Goal: Task Accomplishment & Management: Complete application form

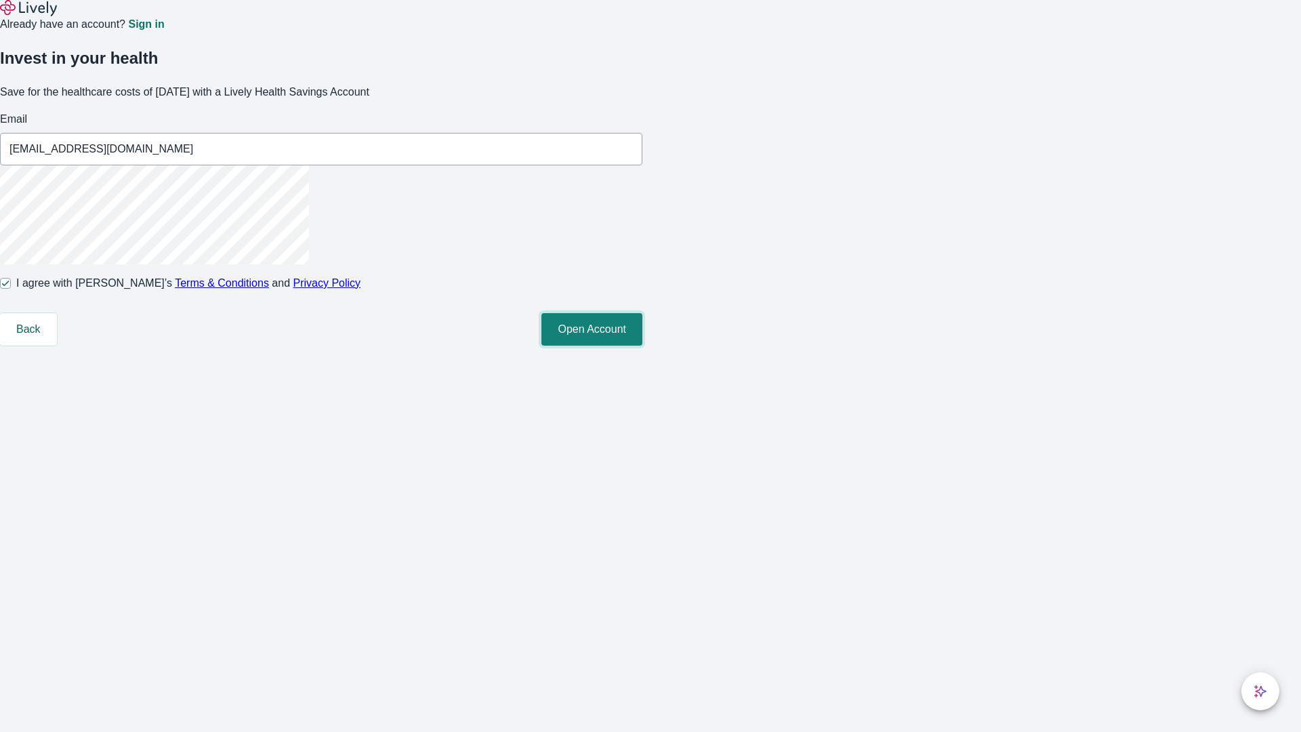
click at [642, 345] on button "Open Account" at bounding box center [591, 329] width 101 height 33
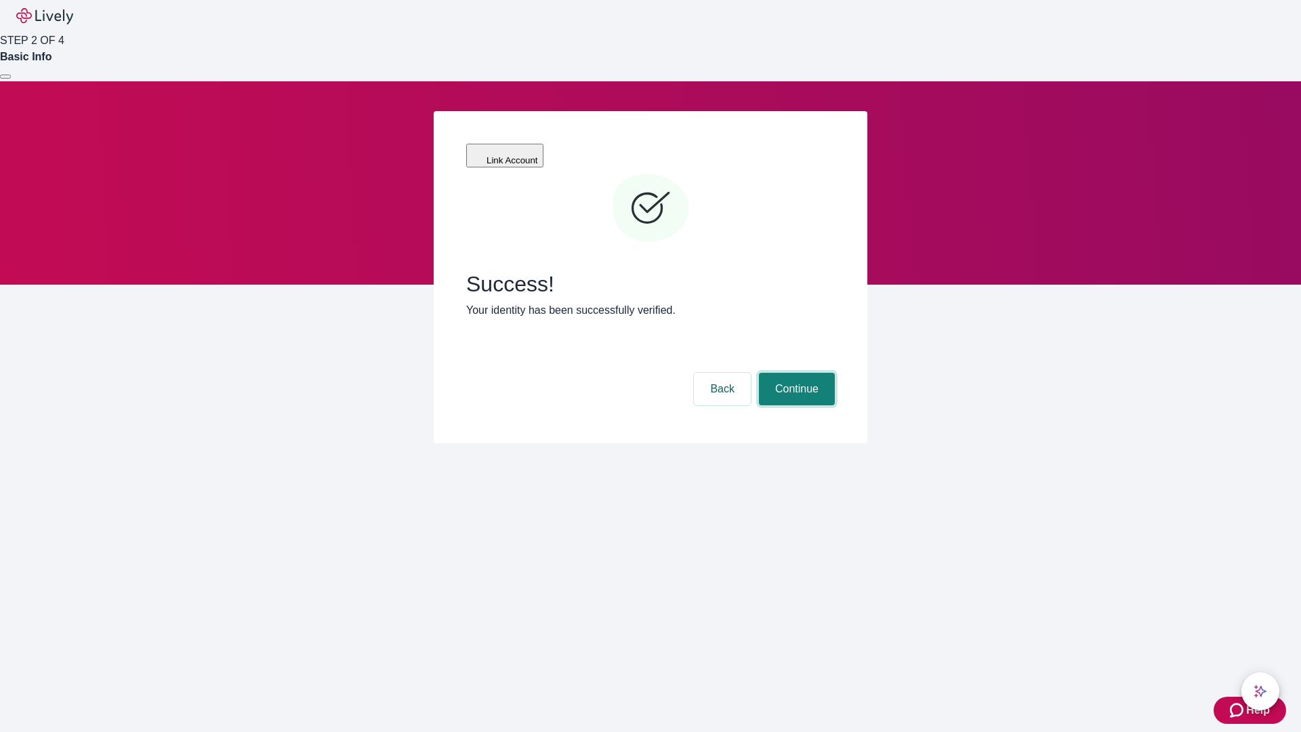
click at [795, 373] on button "Continue" at bounding box center [797, 389] width 76 height 33
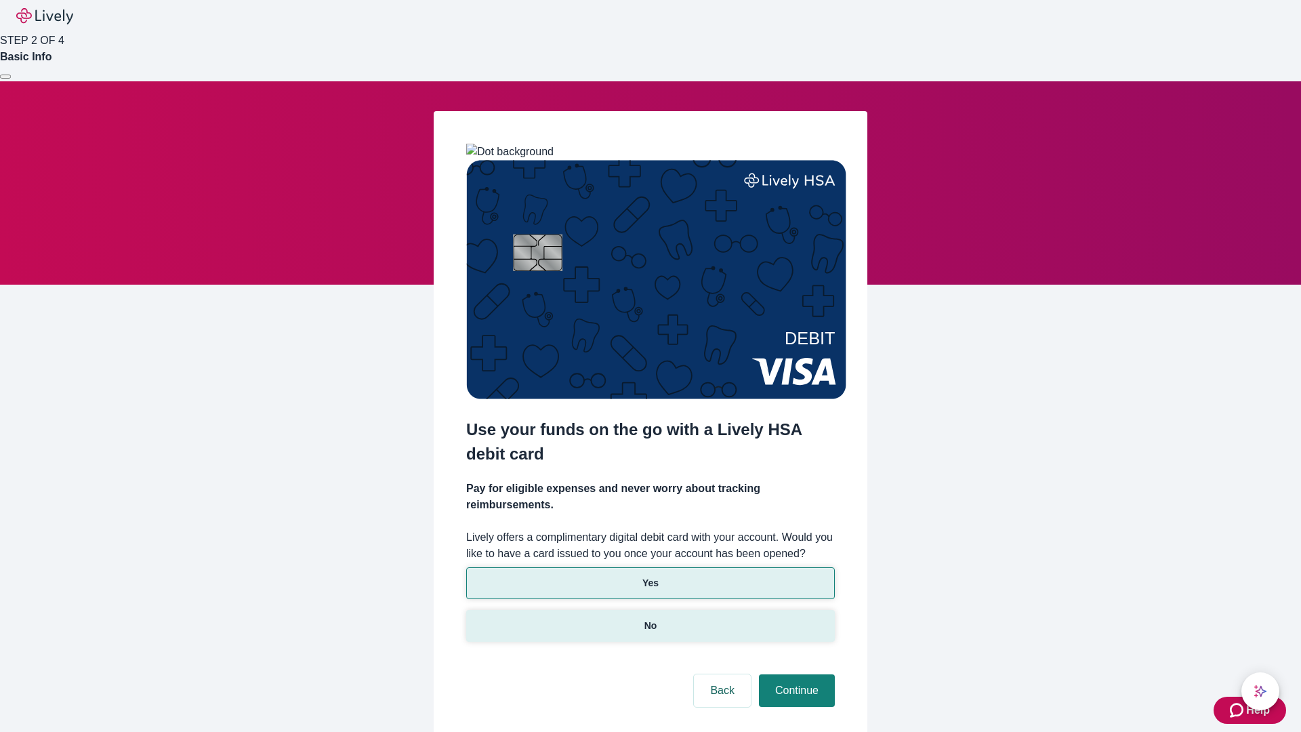
click at [650, 618] on p "No" at bounding box center [650, 625] width 13 height 14
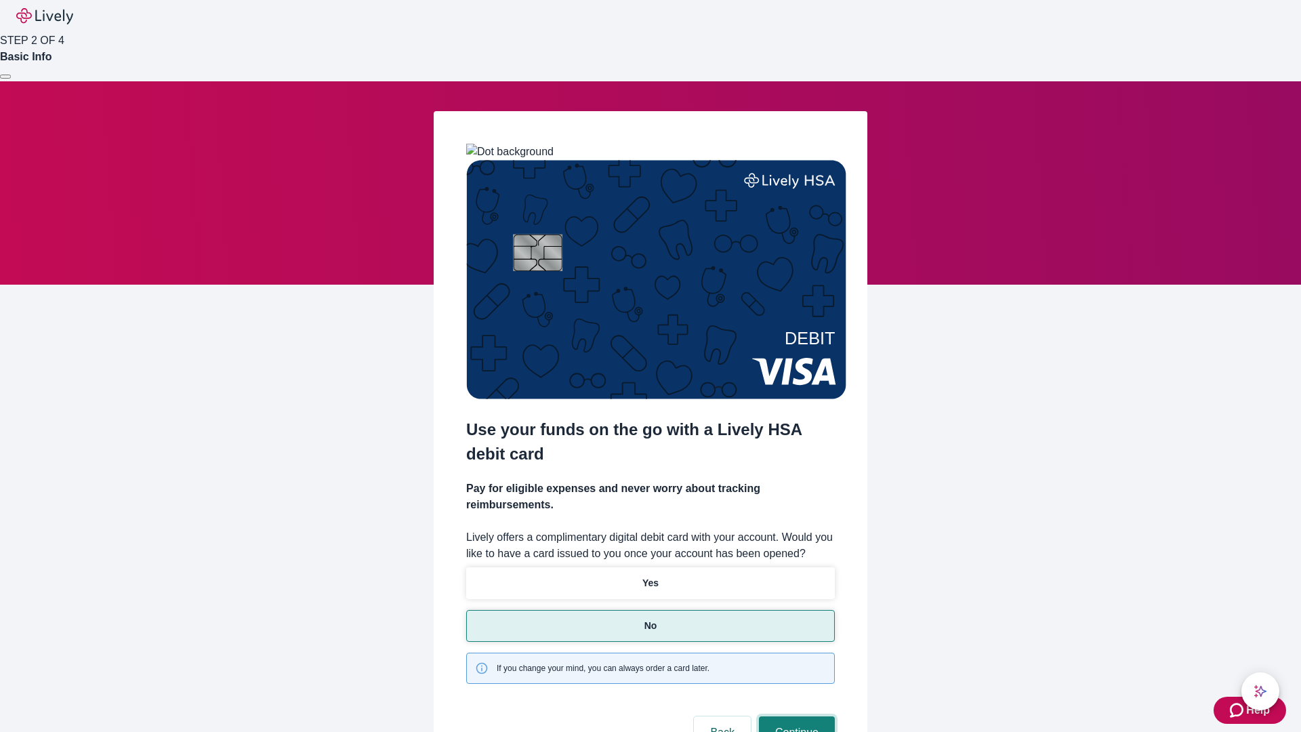
click at [795, 716] on button "Continue" at bounding box center [797, 732] width 76 height 33
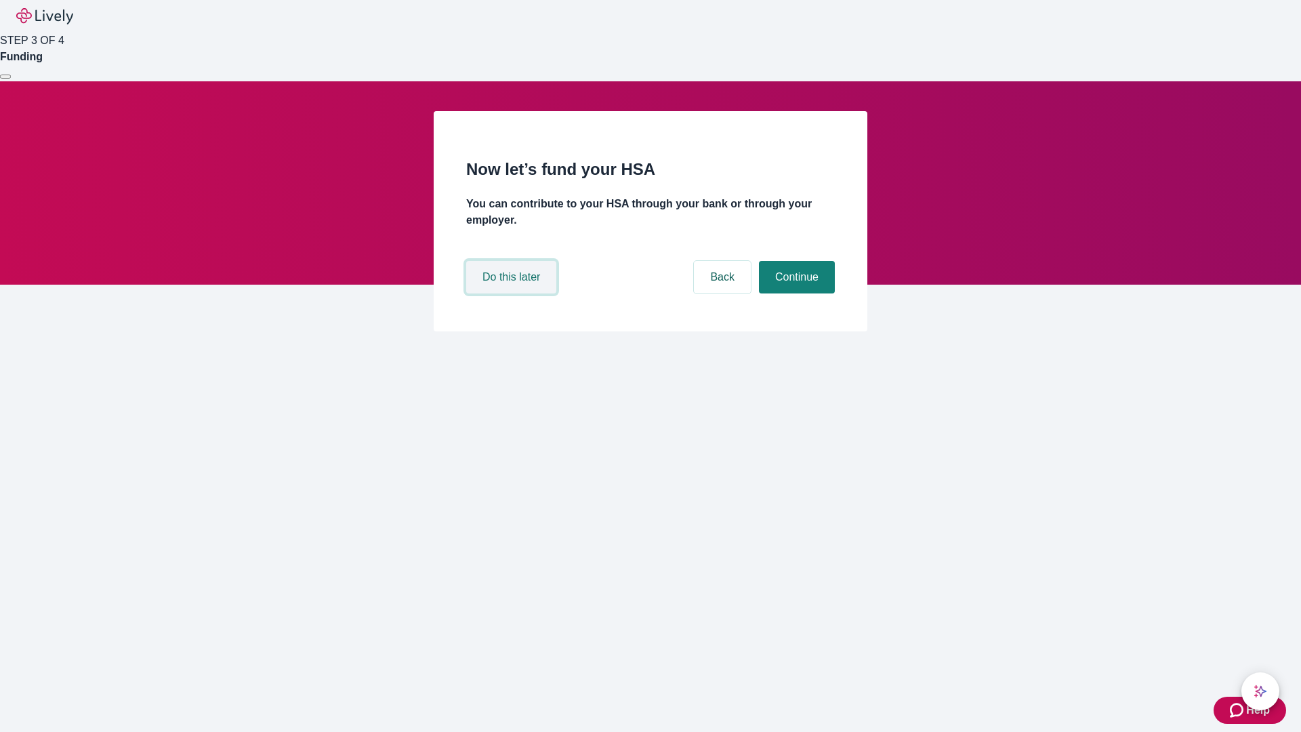
click at [513, 293] on button "Do this later" at bounding box center [511, 277] width 90 height 33
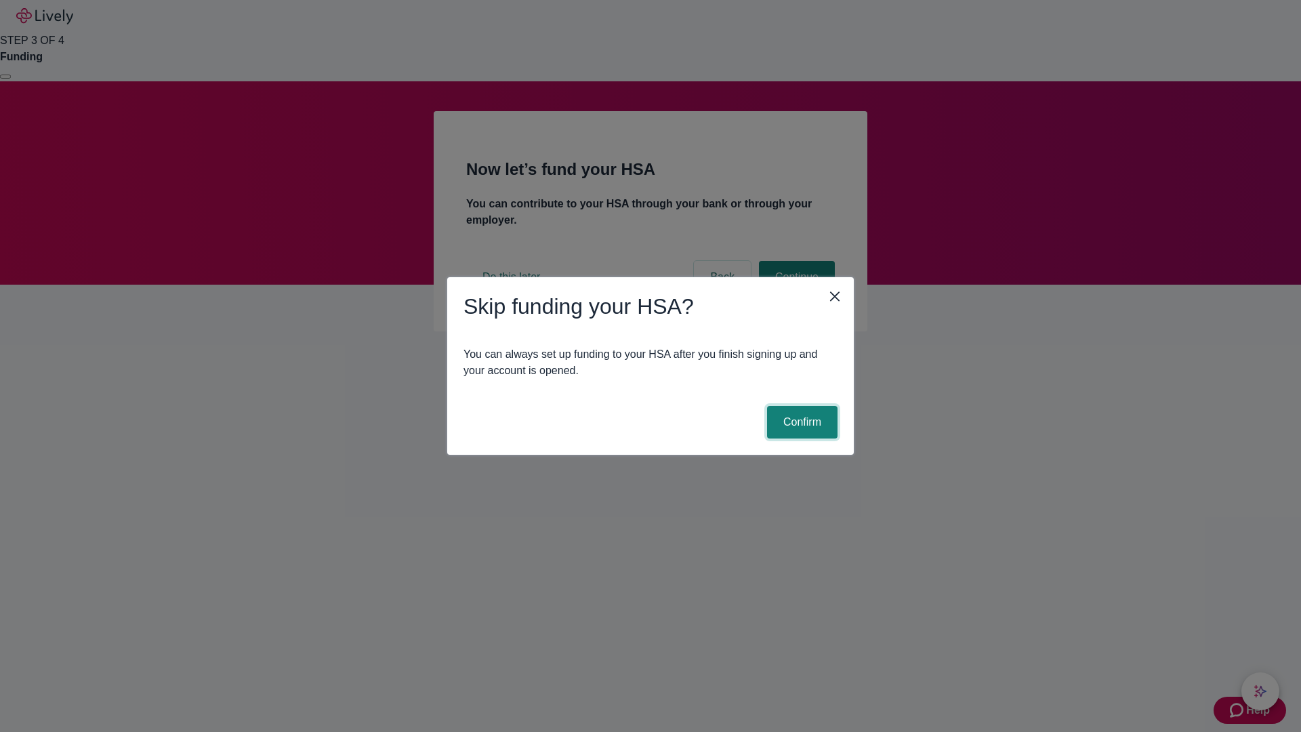
click at [800, 422] on button "Confirm" at bounding box center [802, 422] width 70 height 33
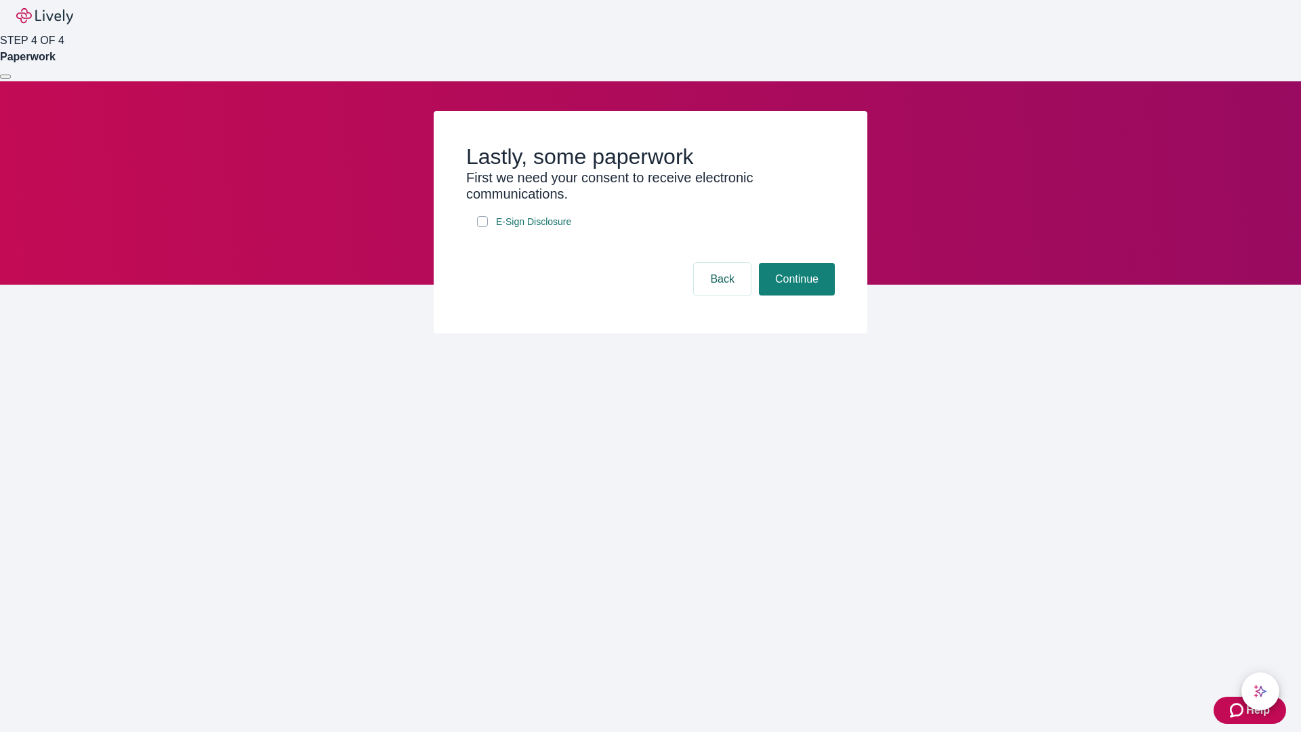
click at [482, 227] on input "E-Sign Disclosure" at bounding box center [482, 221] width 11 height 11
checkbox input "true"
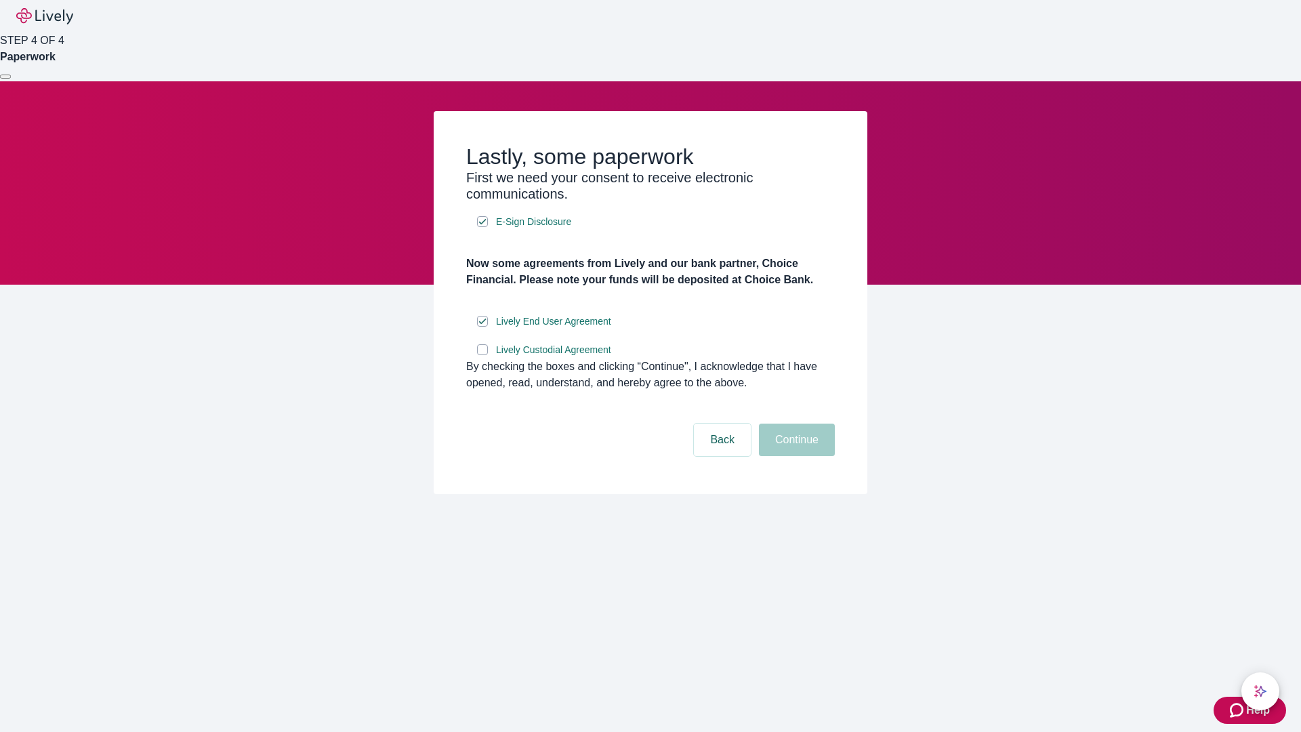
click at [482, 355] on input "Lively Custodial Agreement" at bounding box center [482, 349] width 11 height 11
checkbox input "true"
click at [795, 456] on button "Continue" at bounding box center [797, 439] width 76 height 33
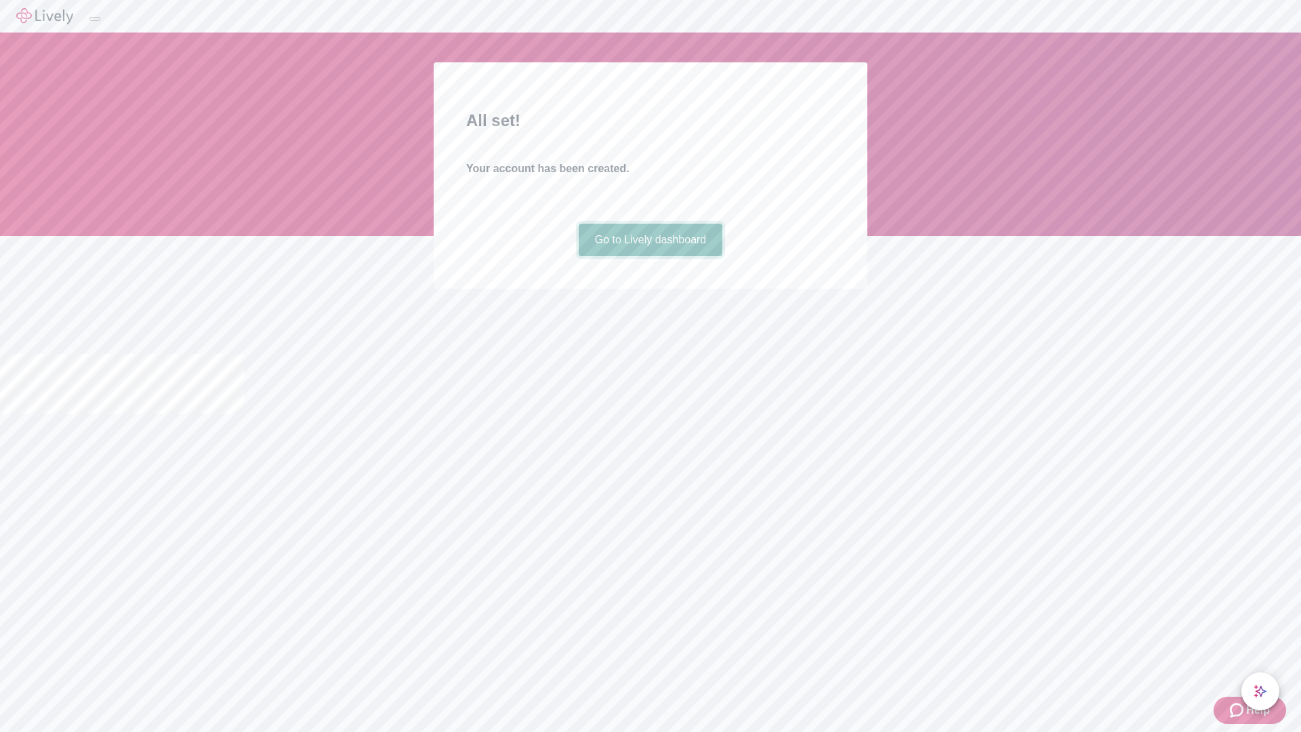
click at [650, 256] on link "Go to Lively dashboard" at bounding box center [651, 240] width 144 height 33
